Goal: Task Accomplishment & Management: Use online tool/utility

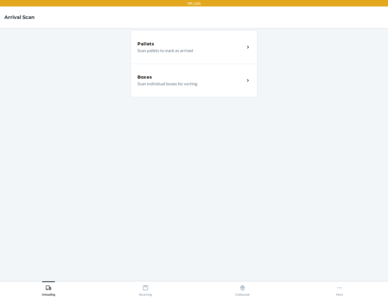
click at [191, 77] on div "Boxes" at bounding box center [192, 77] width 108 height 6
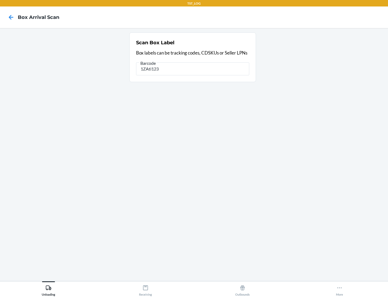
type input "1ZAti123"
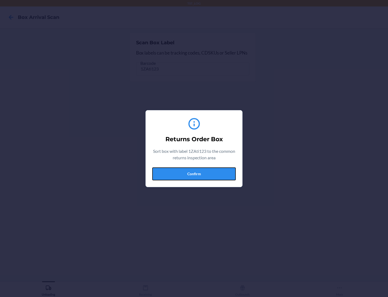
click at [194, 173] on button "Confirm" at bounding box center [194, 173] width 84 height 13
